Goal: Check status: Check status

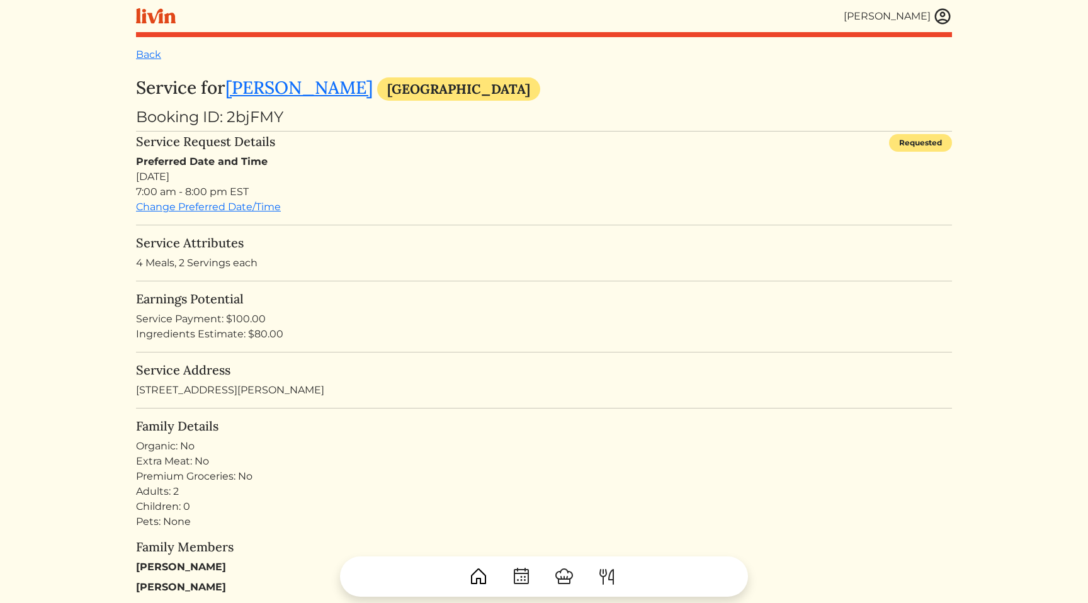
click at [688, 370] on h5 "Service Address" at bounding box center [544, 370] width 816 height 15
click at [381, 314] on div "Service Payment: $100.00" at bounding box center [544, 319] width 816 height 15
click at [668, 210] on div "Preferred Date and Time Sat, Oct 11, 2025 7:00 am - 8:00 pm EST Change Preferre…" at bounding box center [544, 184] width 816 height 60
click at [671, 195] on div "Preferred Date and Time Sat, Oct 11, 2025 7:00 am - 8:00 pm EST" at bounding box center [544, 176] width 816 height 45
click at [572, 132] on hr at bounding box center [544, 131] width 816 height 1
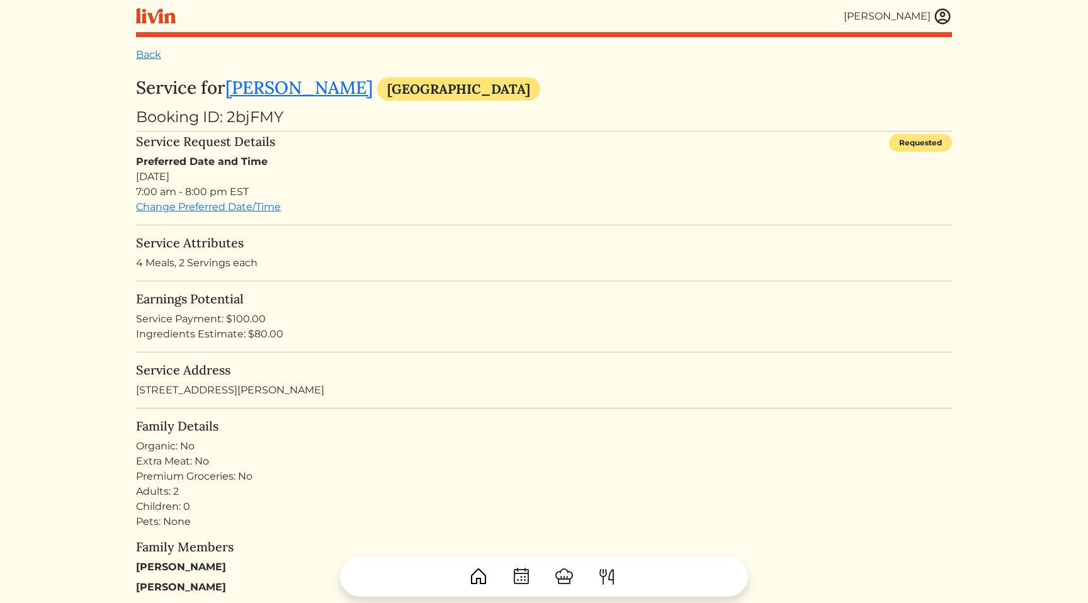
click at [655, 242] on h5 "Service Attributes" at bounding box center [544, 242] width 816 height 15
click at [523, 210] on div "Preferred Date and Time Sat, Oct 11, 2025 7:00 am - 8:00 pm EST Change Preferre…" at bounding box center [544, 184] width 816 height 60
click at [773, 196] on div "Preferred Date and Time Sat, Oct 11, 2025 7:00 am - 8:00 pm EST" at bounding box center [544, 176] width 816 height 45
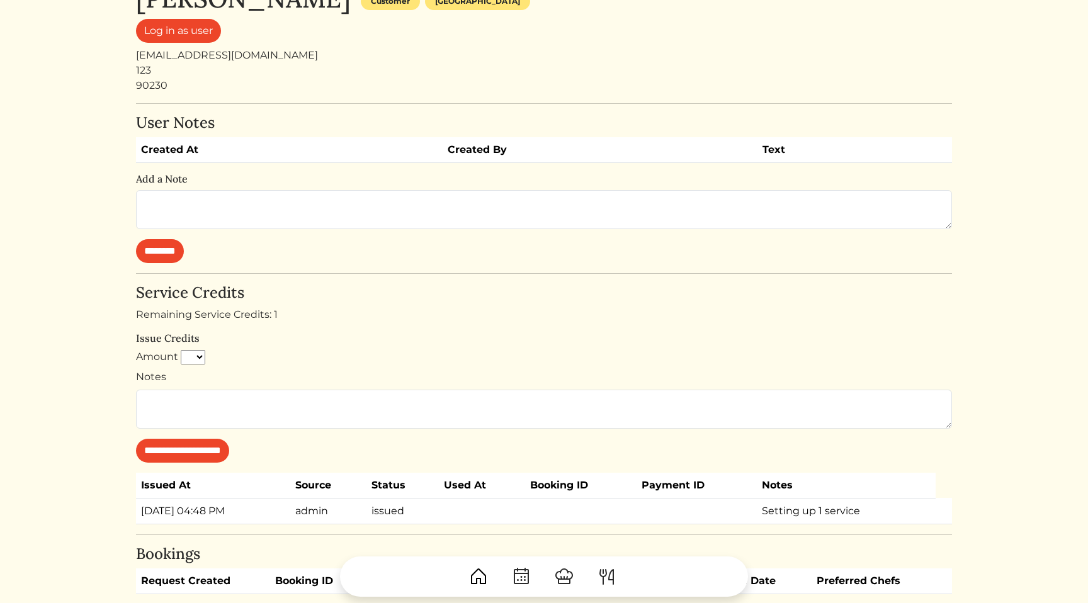
scroll to position [79, 0]
click at [611, 316] on div "Remaining Service Credits: 1" at bounding box center [544, 314] width 816 height 15
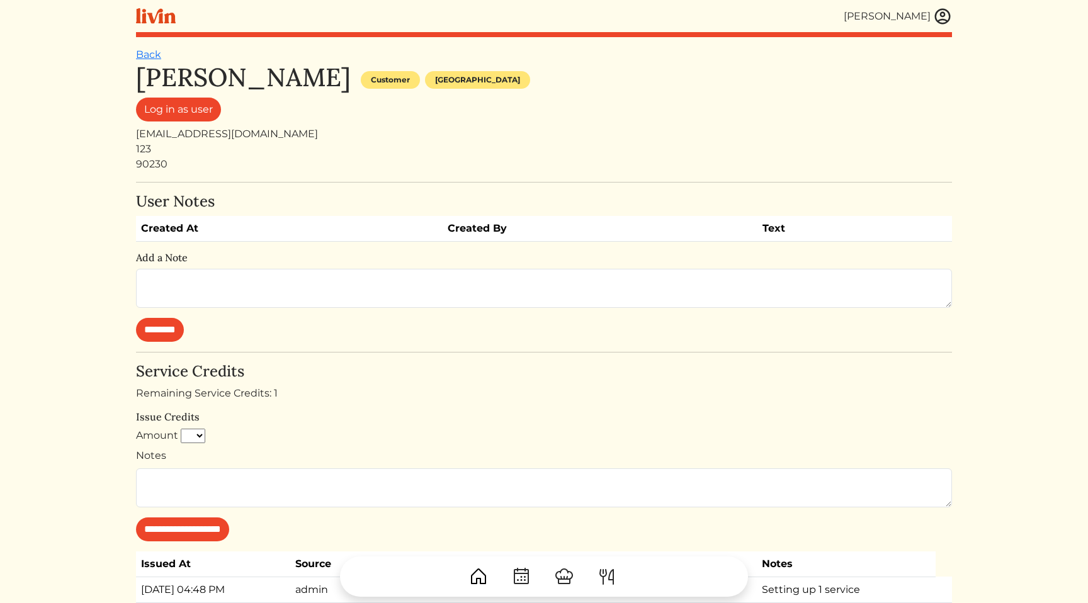
click at [540, 157] on div "90230" at bounding box center [544, 164] width 816 height 15
click at [230, 139] on div "[EMAIL_ADDRESS][DOMAIN_NAME]" at bounding box center [544, 134] width 816 height 15
copy div "[EMAIL_ADDRESS][DOMAIN_NAME]"
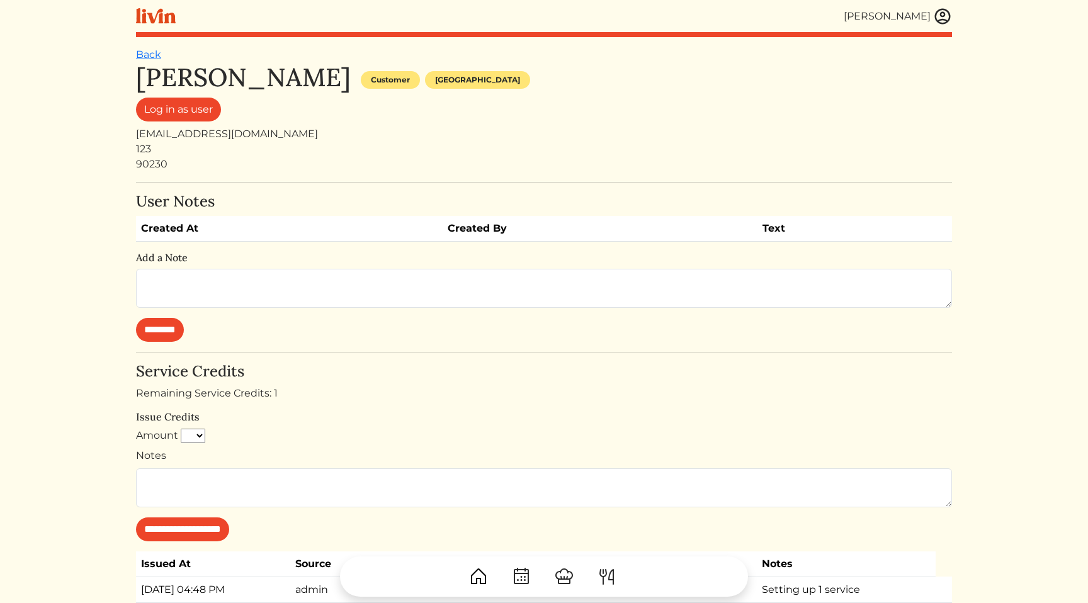
click at [457, 73] on div "[PERSON_NAME] Customer [GEOGRAPHIC_DATA]" at bounding box center [544, 79] width 816 height 35
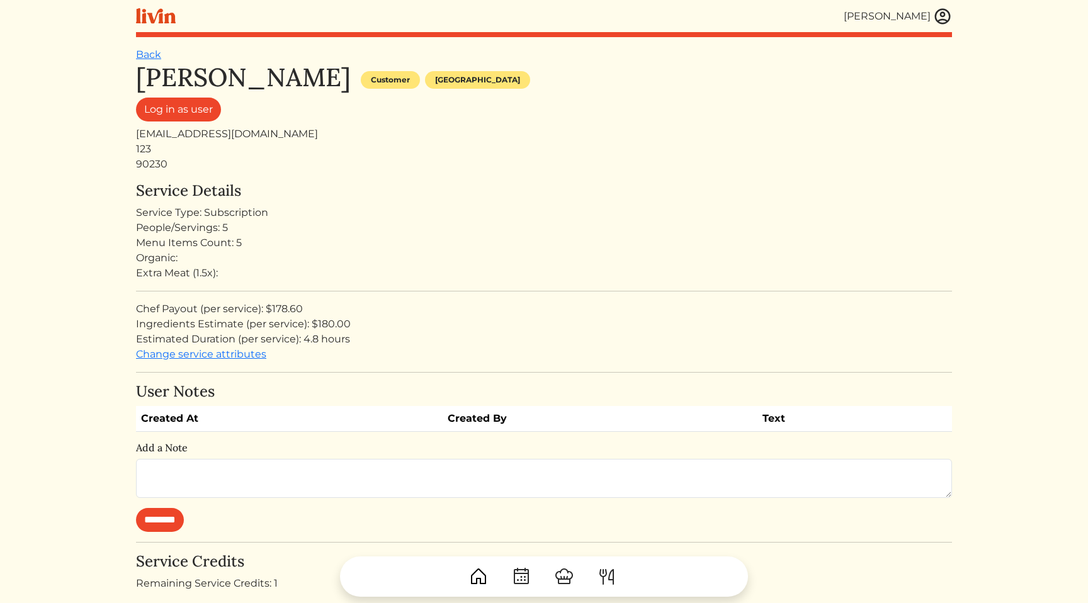
click at [539, 251] on div "Organic:" at bounding box center [544, 258] width 816 height 15
click at [460, 176] on div "[PERSON_NAME] Customer [GEOGRAPHIC_DATA] Log in as user [EMAIL_ADDRESS][DOMAIN_…" at bounding box center [544, 462] width 816 height 801
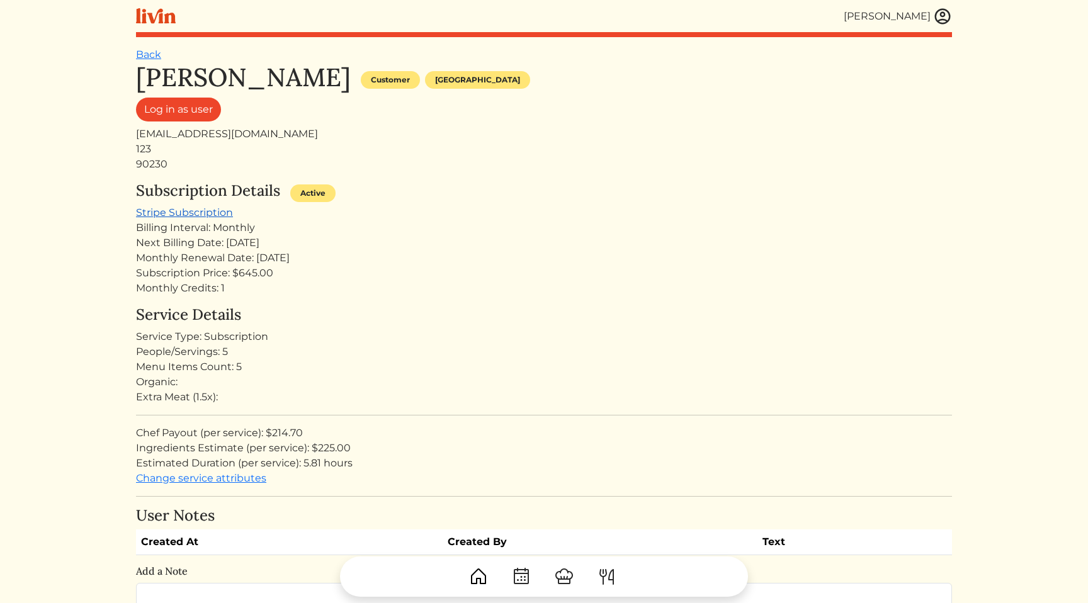
click at [181, 211] on link "Stripe Subscription" at bounding box center [184, 213] width 97 height 12
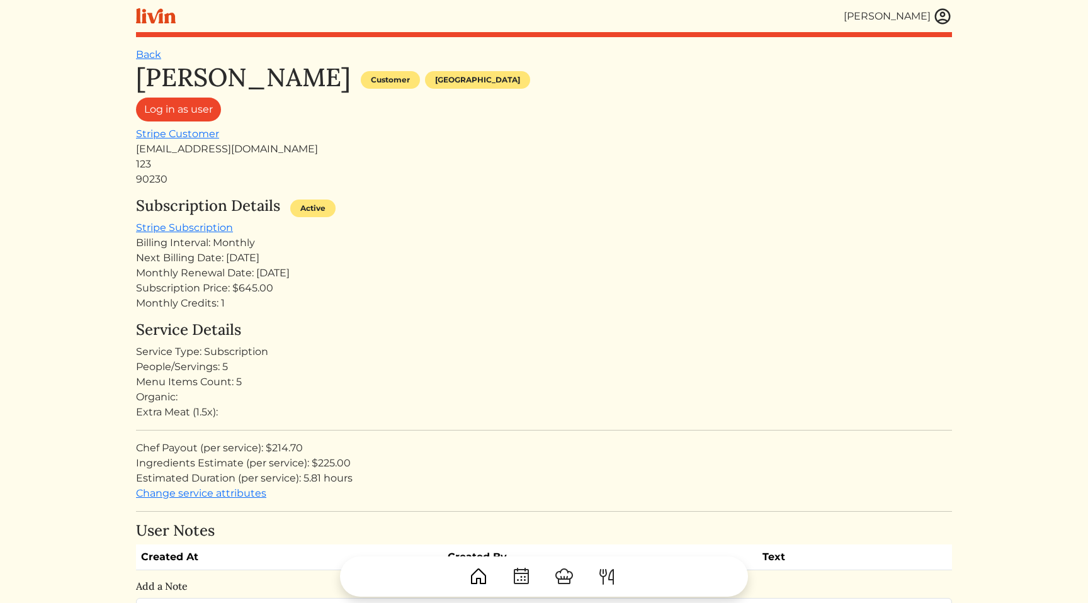
click at [545, 267] on div "Monthly Renewal Date: [DATE]" at bounding box center [544, 273] width 816 height 15
click at [398, 375] on div "Menu Items Count: 5" at bounding box center [544, 382] width 816 height 15
drag, startPoint x: 749, startPoint y: 297, endPoint x: 739, endPoint y: 294, distance: 10.0
click at [739, 294] on div "Subscription Details Active Stripe Subscription Billing Interval: Monthly Next …" at bounding box center [544, 254] width 816 height 114
click at [714, 157] on div "123" at bounding box center [544, 164] width 816 height 15
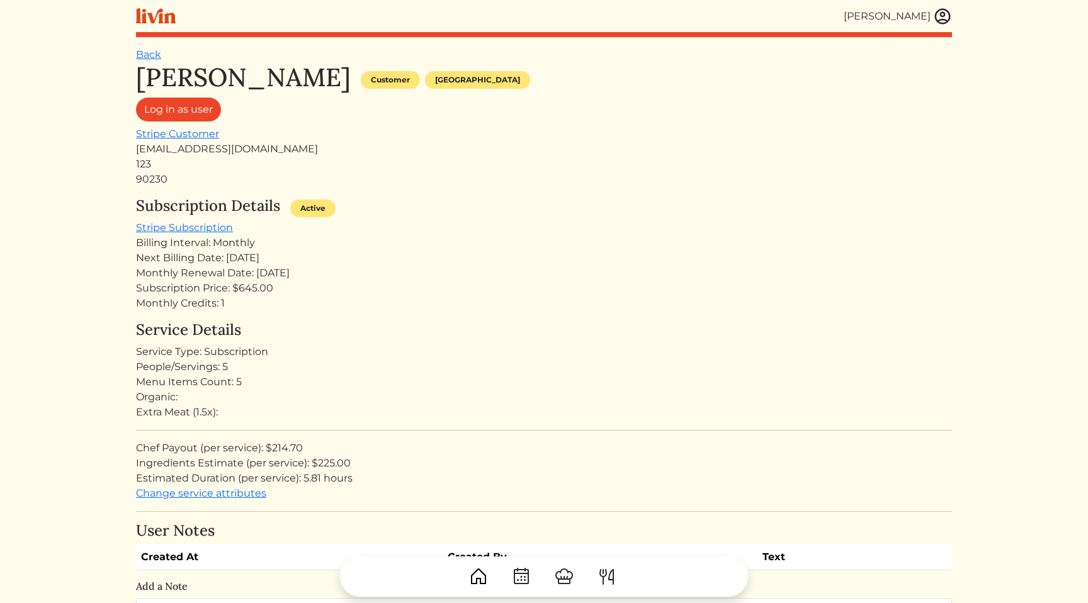
click at [932, 131] on div "Ryan Ford Customer Los angeles Log in as user Stripe Customer fordryan77@gmail.…" at bounding box center [544, 124] width 816 height 125
